Goal: Transaction & Acquisition: Obtain resource

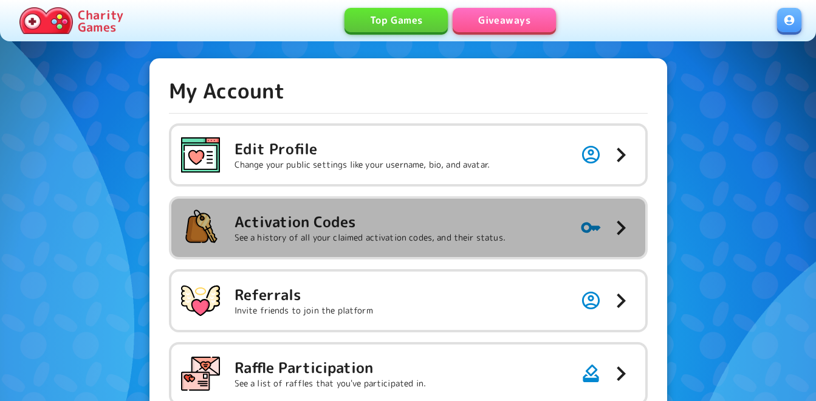
click at [339, 243] on p "See a history of all your claimed activation codes, and their status." at bounding box center [370, 237] width 271 height 12
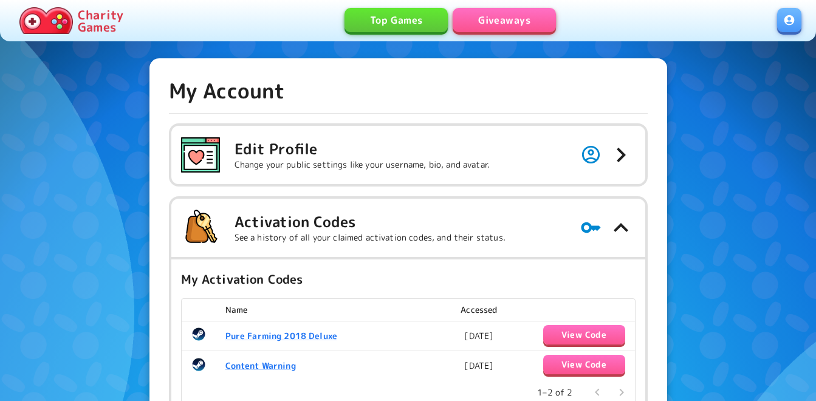
click at [487, 16] on link "Giveaways" at bounding box center [504, 20] width 103 height 24
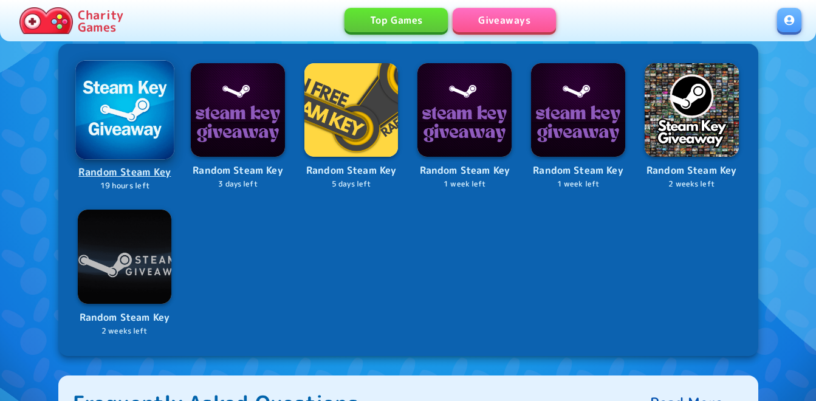
scroll to position [486, 0]
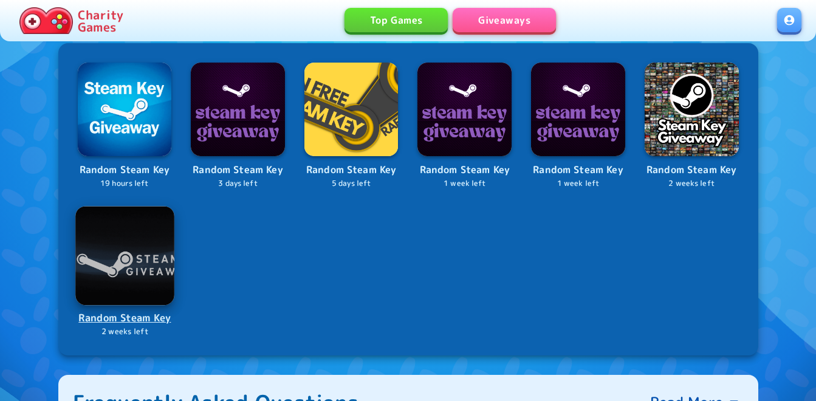
click at [143, 264] on img at bounding box center [124, 255] width 98 height 98
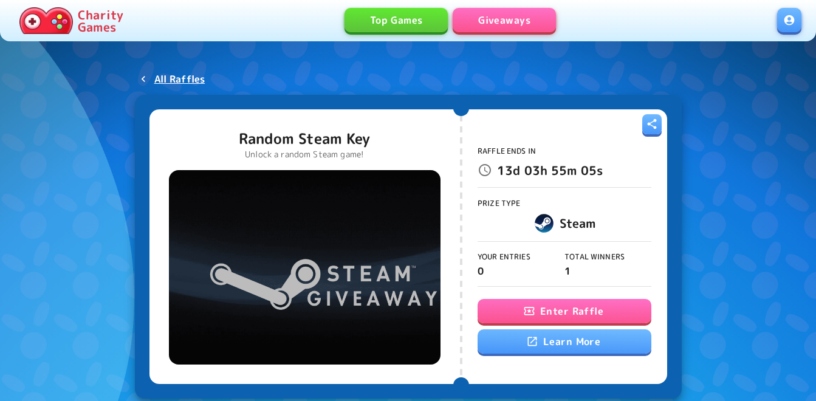
click at [549, 301] on button "Enter Raffle" at bounding box center [565, 311] width 174 height 24
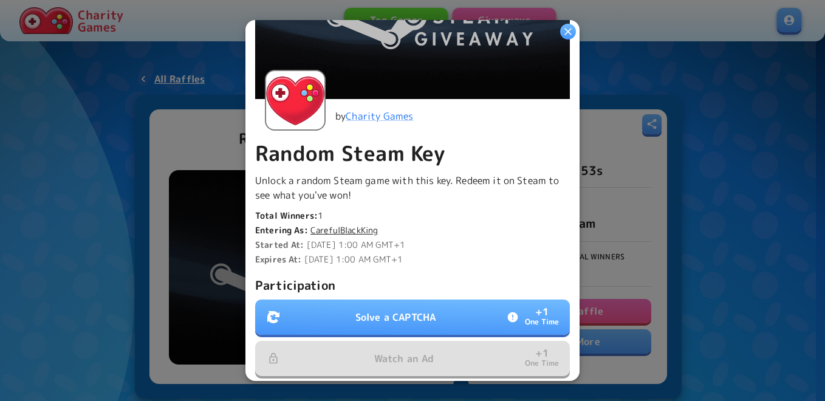
scroll to position [365, 0]
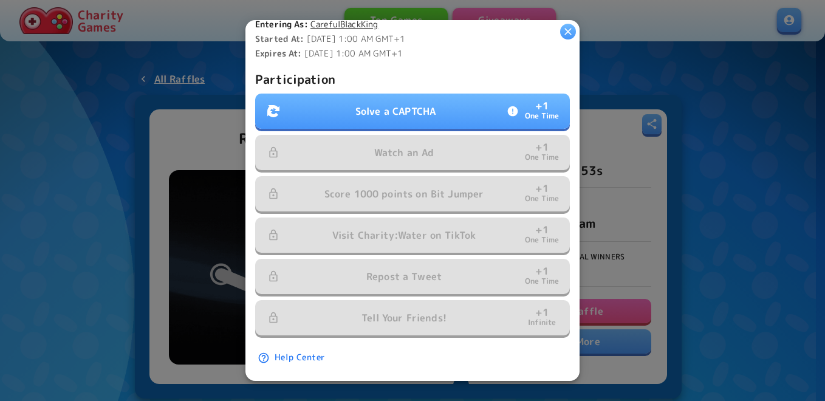
click at [416, 104] on p "Solve a CAPTCHA" at bounding box center [395, 111] width 80 height 15
